Goal: Information Seeking & Learning: Learn about a topic

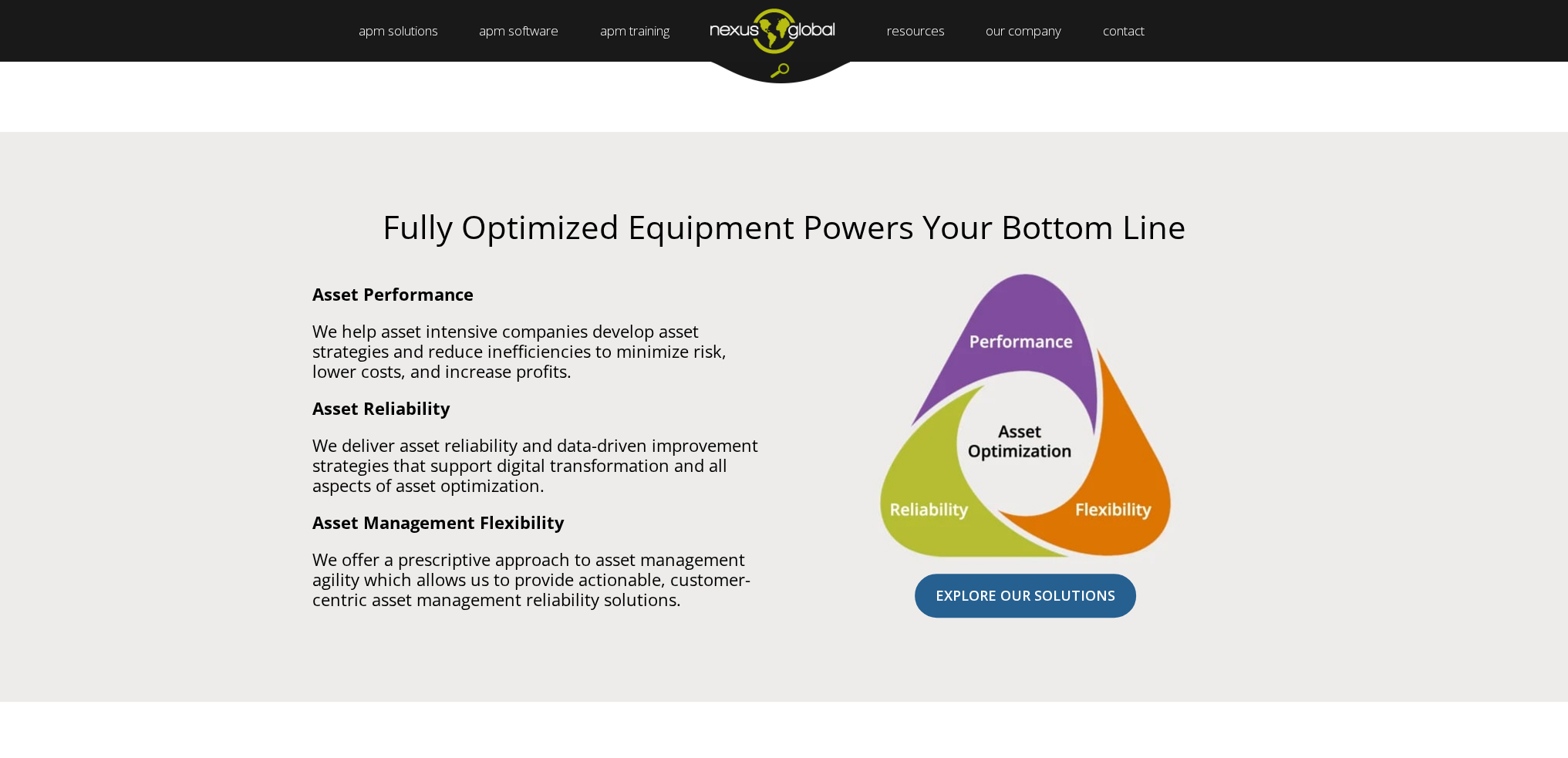
scroll to position [817, 0]
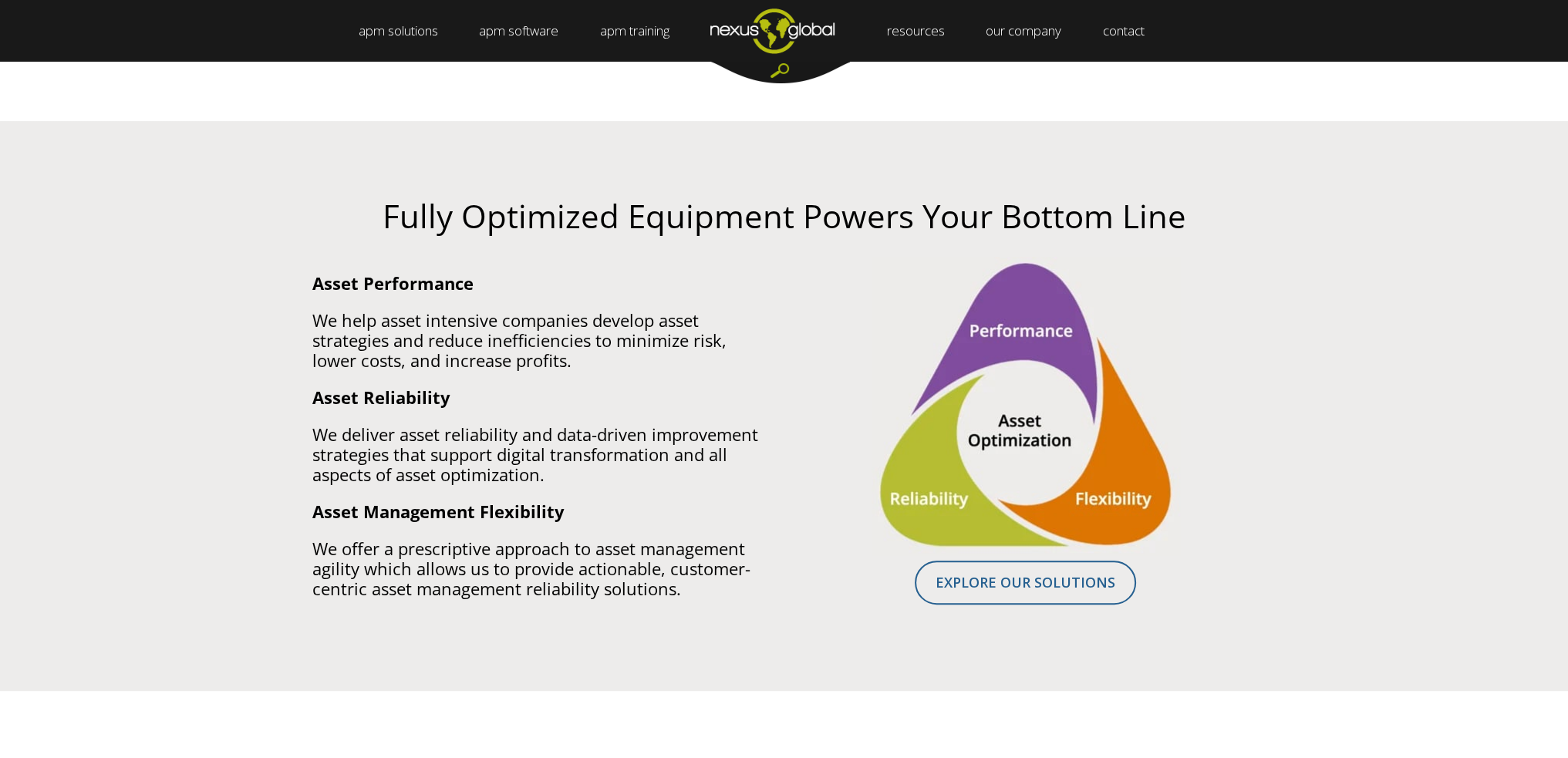
click at [1060, 590] on link "EXPLORE OUR SOLUTIONS" at bounding box center [1026, 582] width 222 height 44
